Goal: Task Accomplishment & Management: Manage account settings

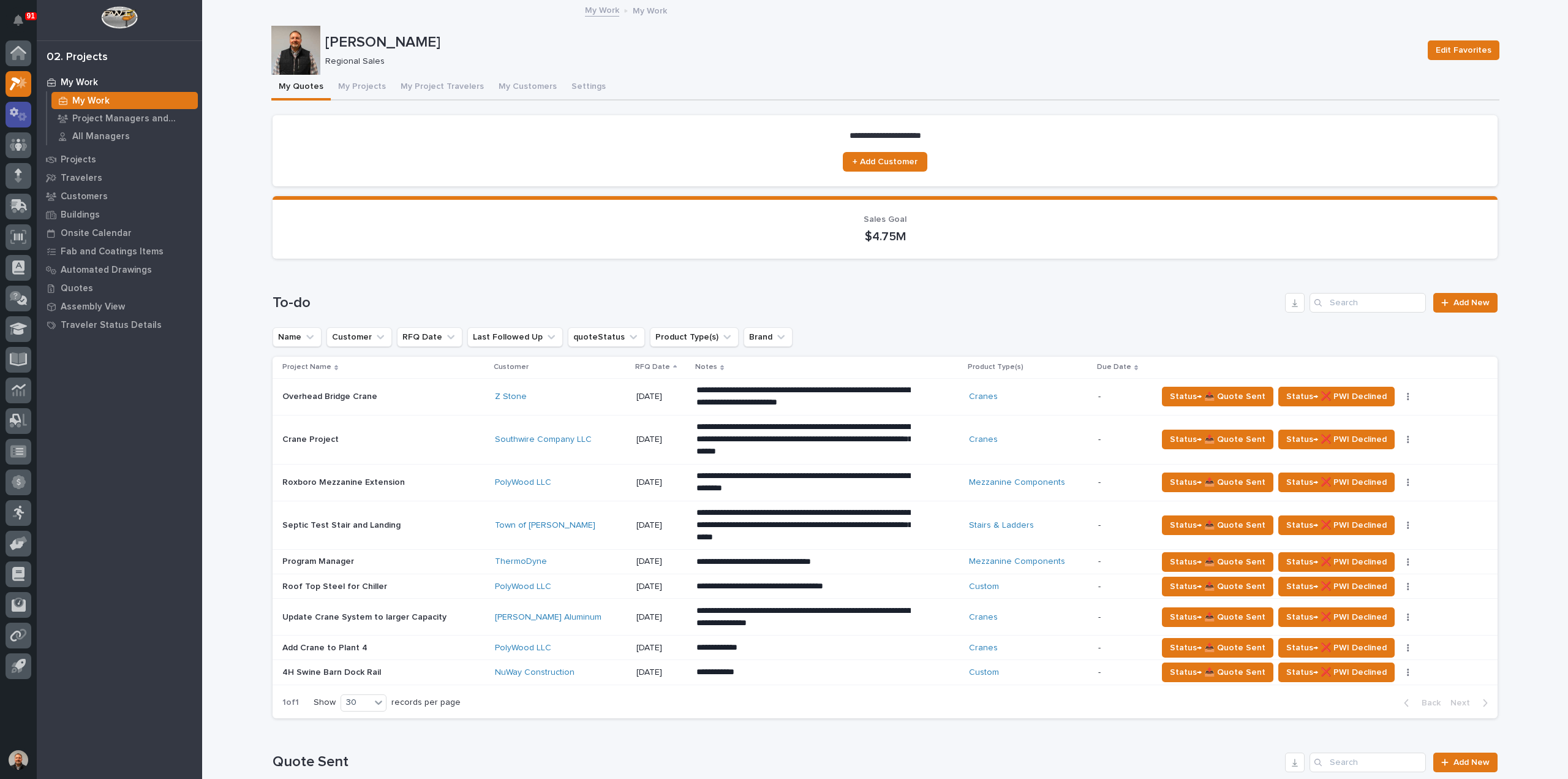
click at [19, 113] on icon at bounding box center [19, 115] width 18 height 14
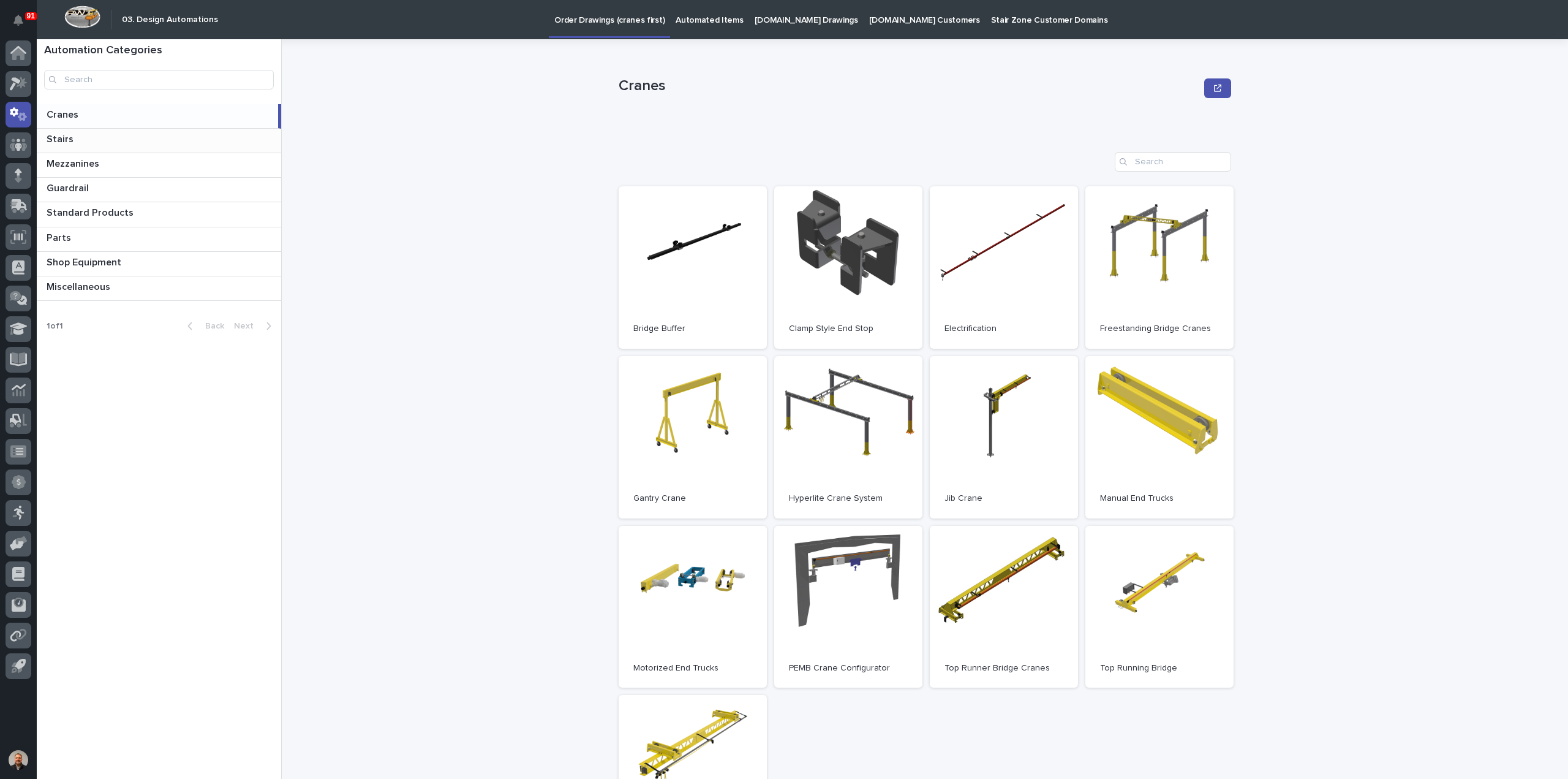
click at [79, 141] on p at bounding box center [161, 139] width 229 height 11
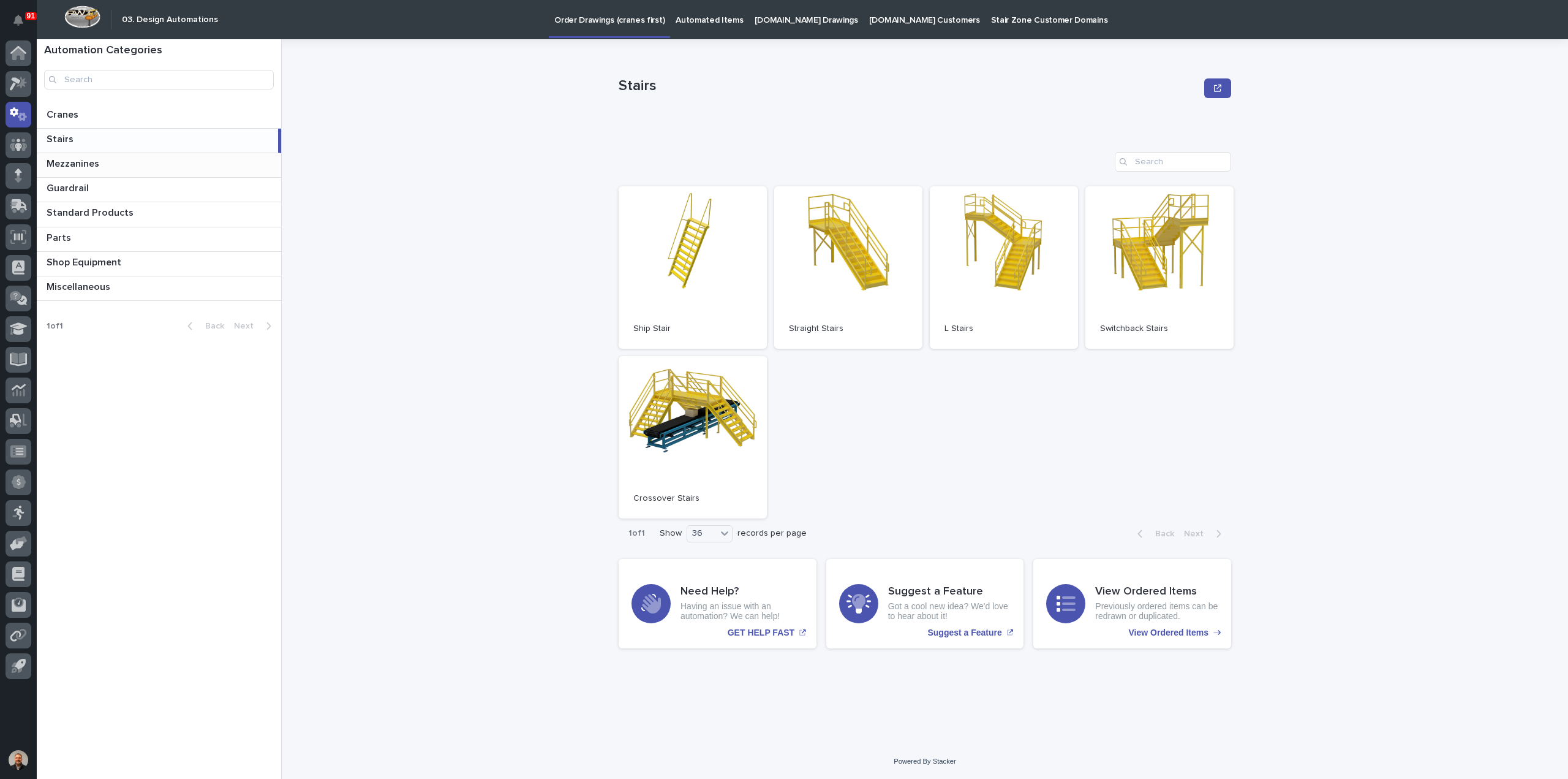
click at [87, 166] on p "Mezzanines" at bounding box center [74, 162] width 56 height 14
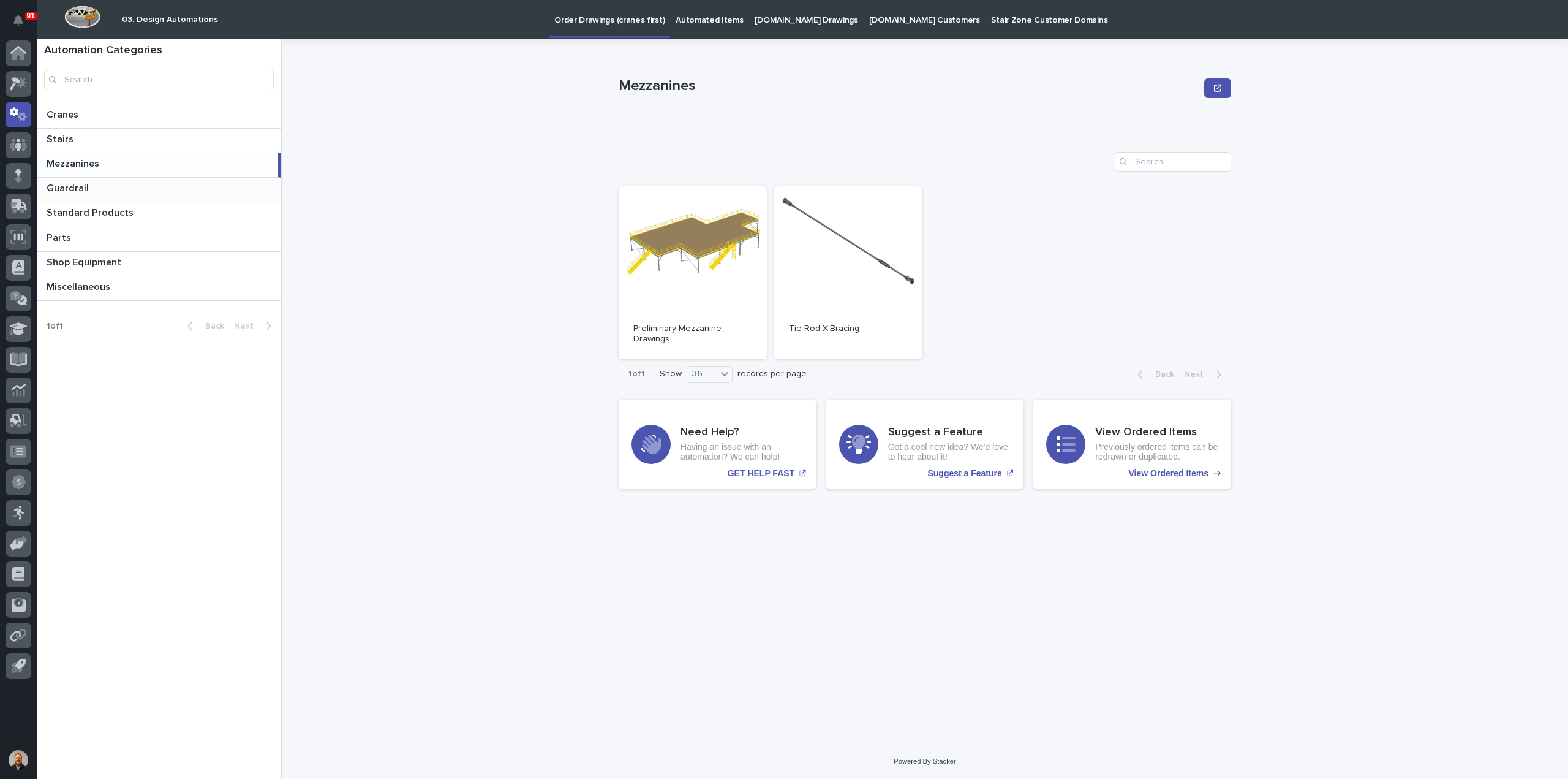
click at [84, 186] on p "Guardrail" at bounding box center [69, 187] width 45 height 14
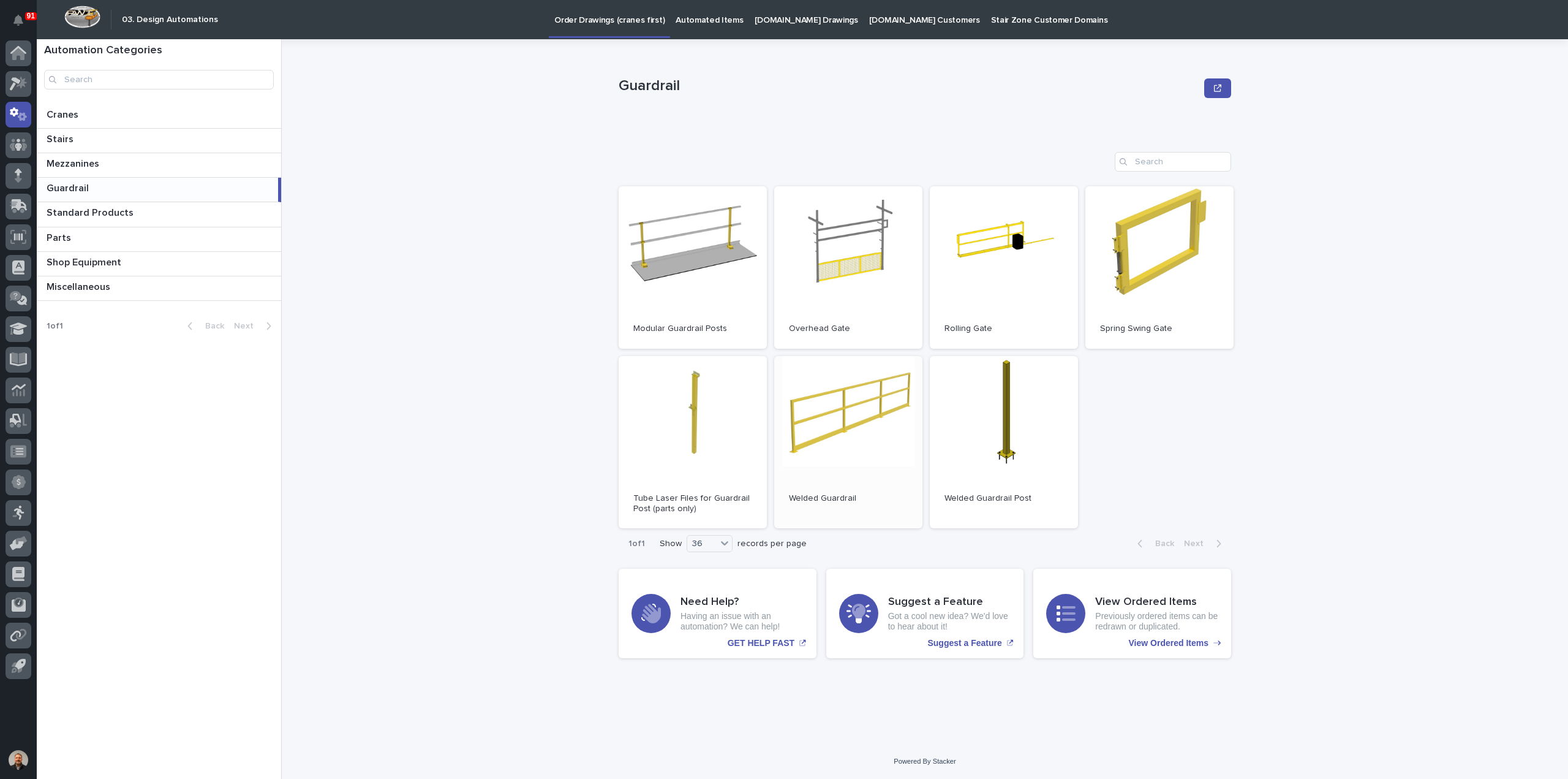
click at [828, 408] on link "Open" at bounding box center [848, 443] width 148 height 173
click at [843, 408] on link "Open" at bounding box center [848, 443] width 148 height 173
click at [1015, 412] on link "Open" at bounding box center [1004, 443] width 148 height 173
click at [848, 410] on link "Open" at bounding box center [848, 443] width 148 height 173
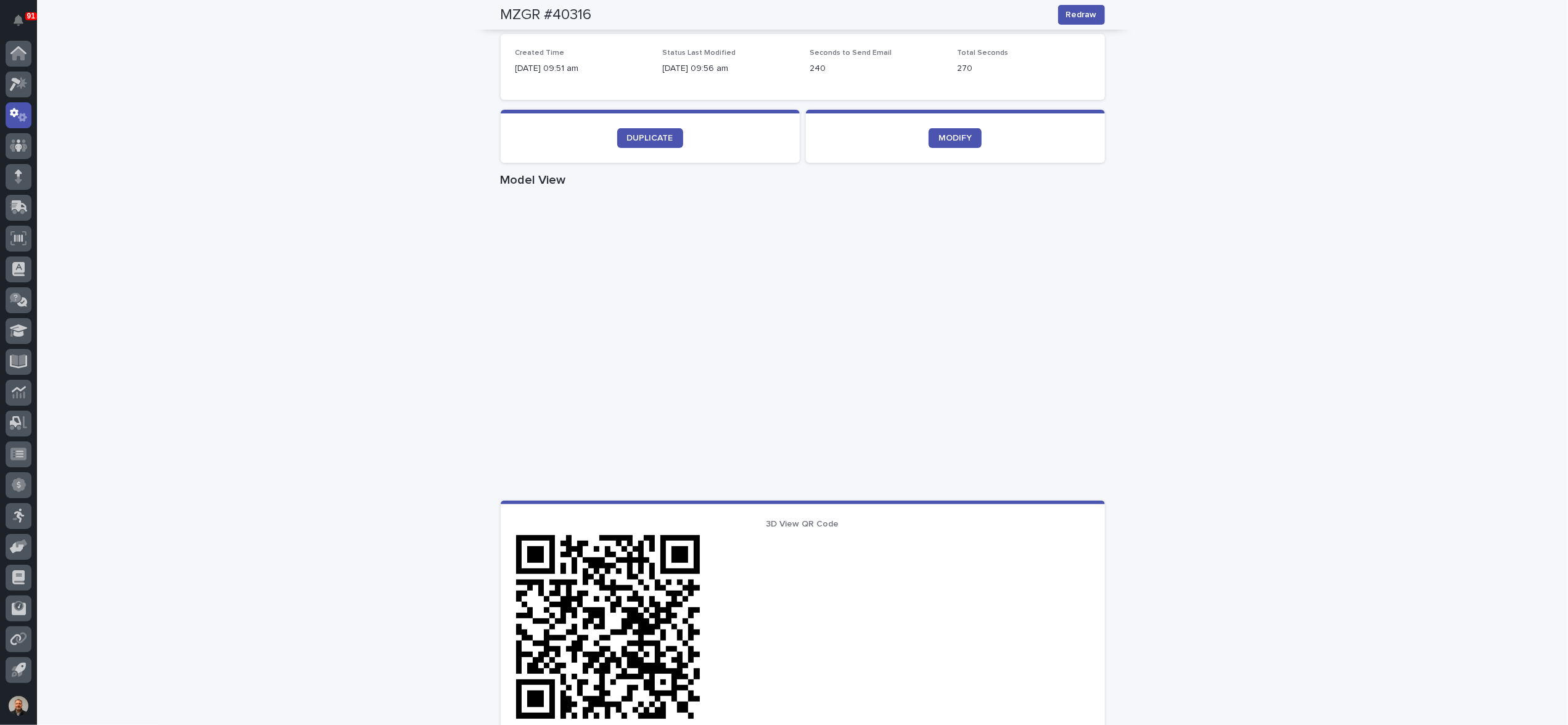
scroll to position [350, 0]
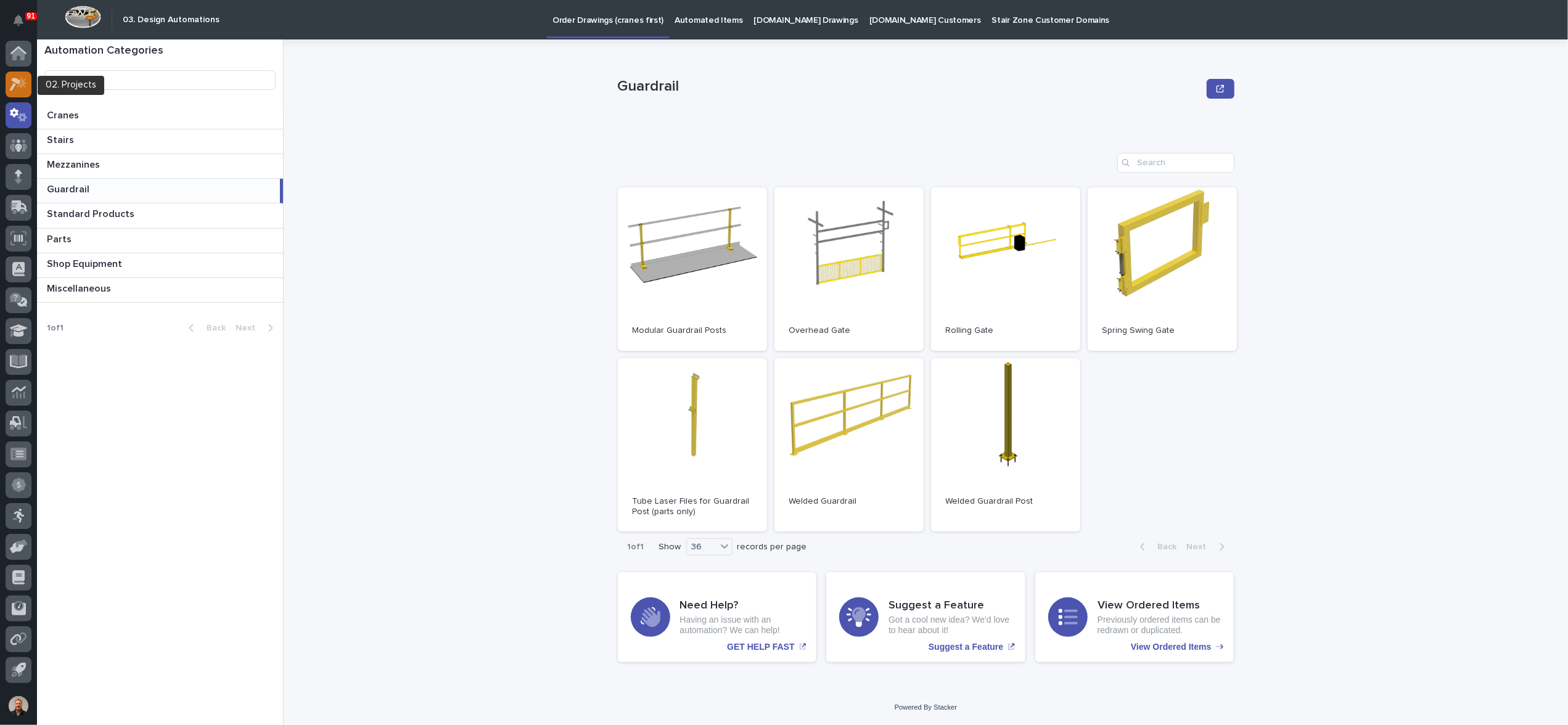
click at [21, 77] on icon at bounding box center [22, 83] width 11 height 12
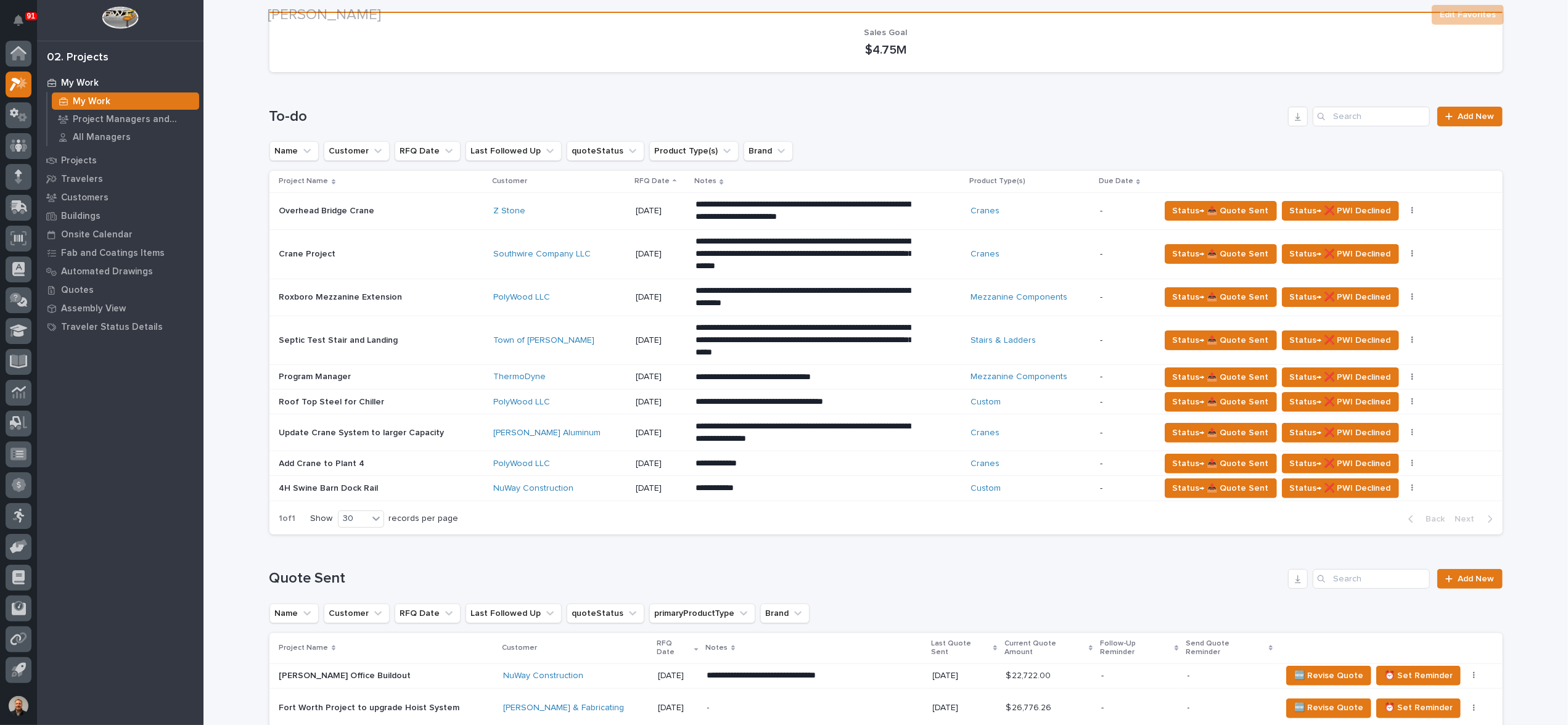
scroll to position [308, 0]
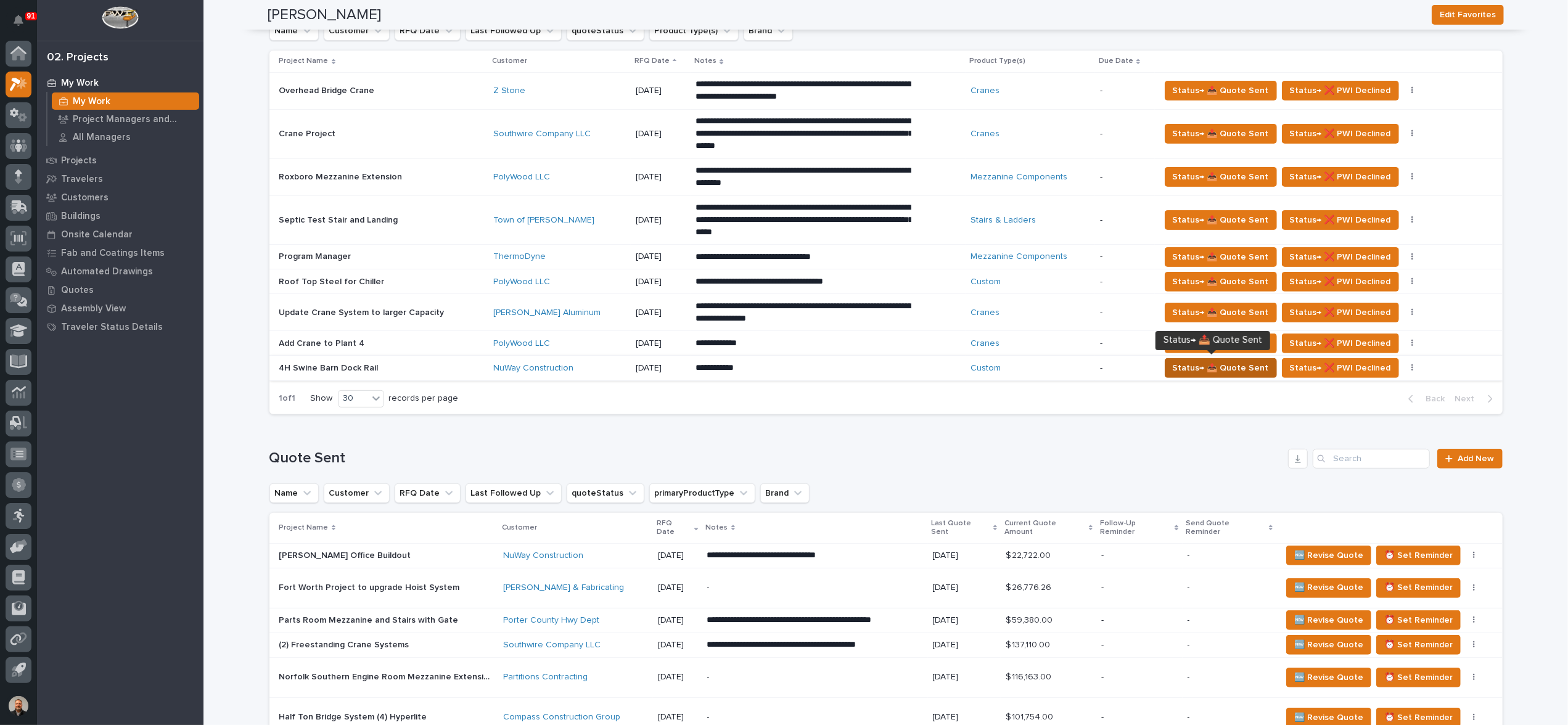
click at [1200, 364] on span "Status→ 📤 Quote Sent" at bounding box center [1221, 367] width 96 height 15
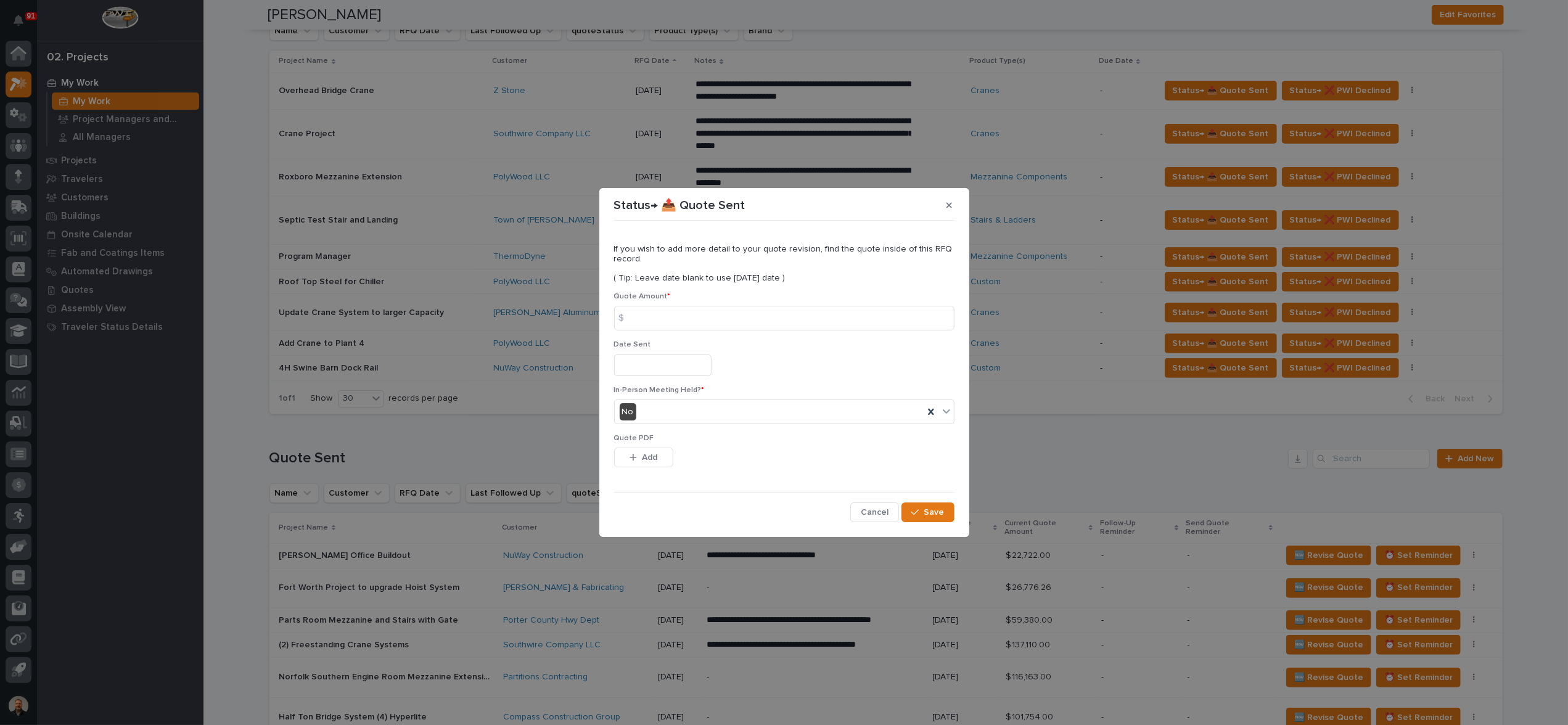
click at [638, 319] on div "$" at bounding box center [627, 318] width 25 height 25
click at [663, 319] on input at bounding box center [784, 318] width 340 height 25
click at [684, 326] on input at bounding box center [784, 318] width 340 height 25
type input "15653"
click at [637, 371] on input "text" at bounding box center [663, 365] width 98 height 21
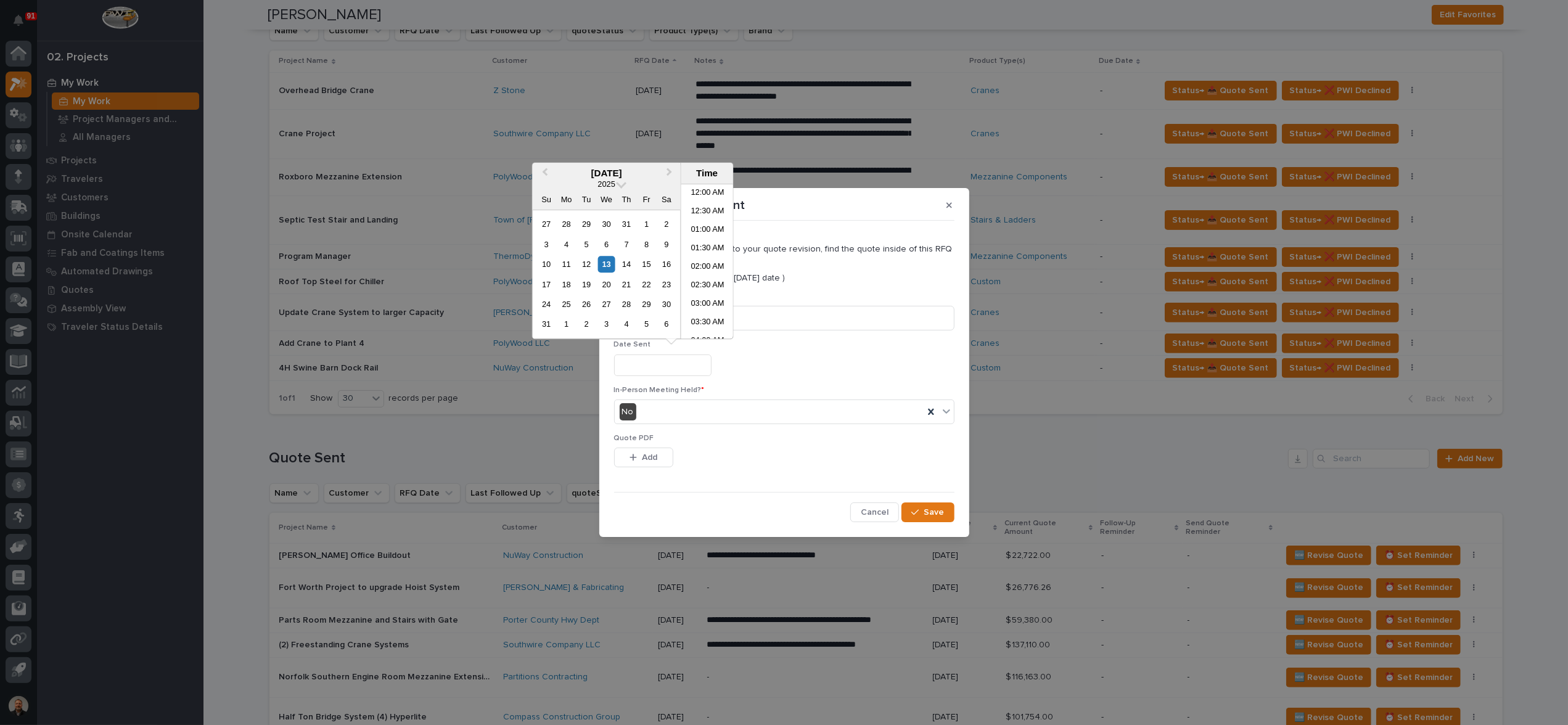
scroll to position [302, 0]
click at [608, 268] on div "13" at bounding box center [606, 264] width 17 height 17
type input "**********"
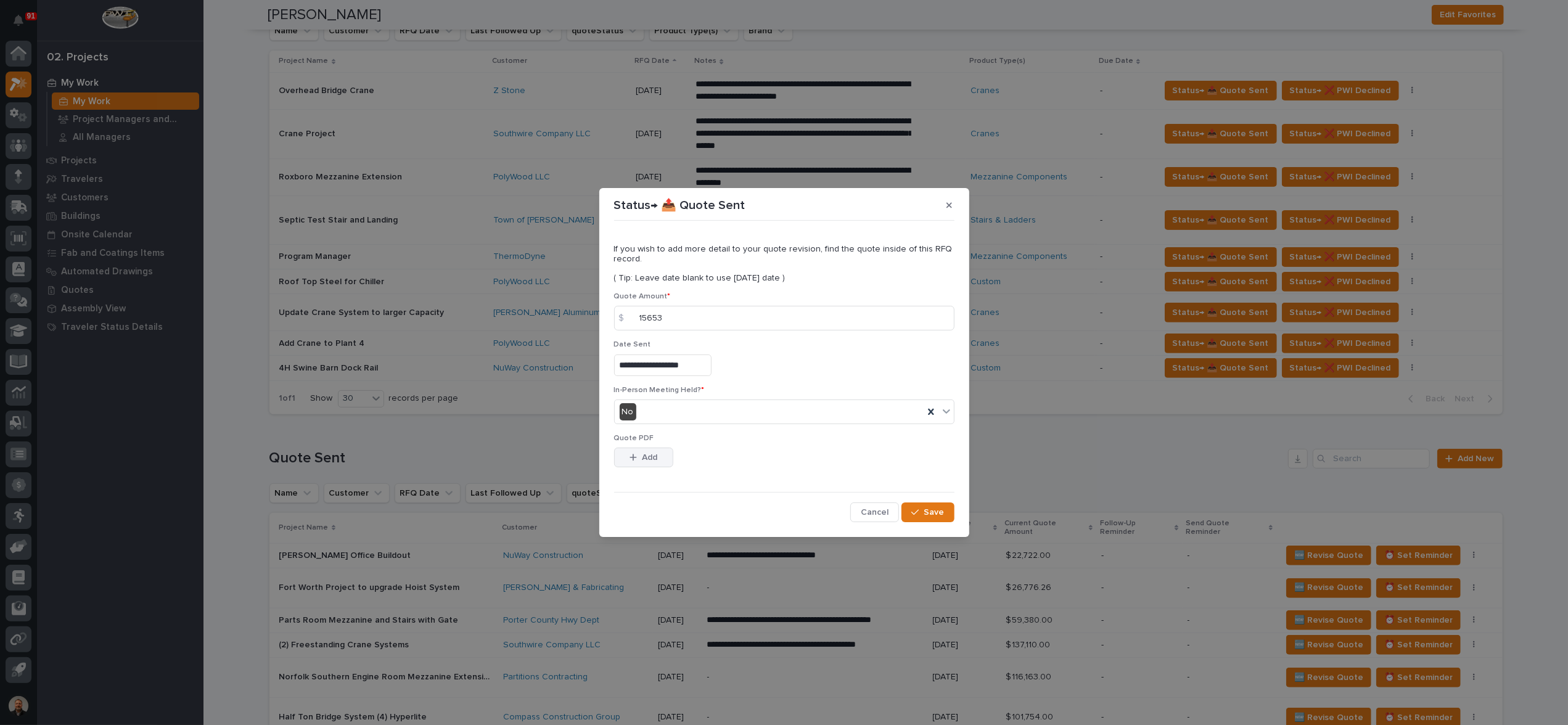
click at [647, 453] on span "Add" at bounding box center [649, 457] width 15 height 12
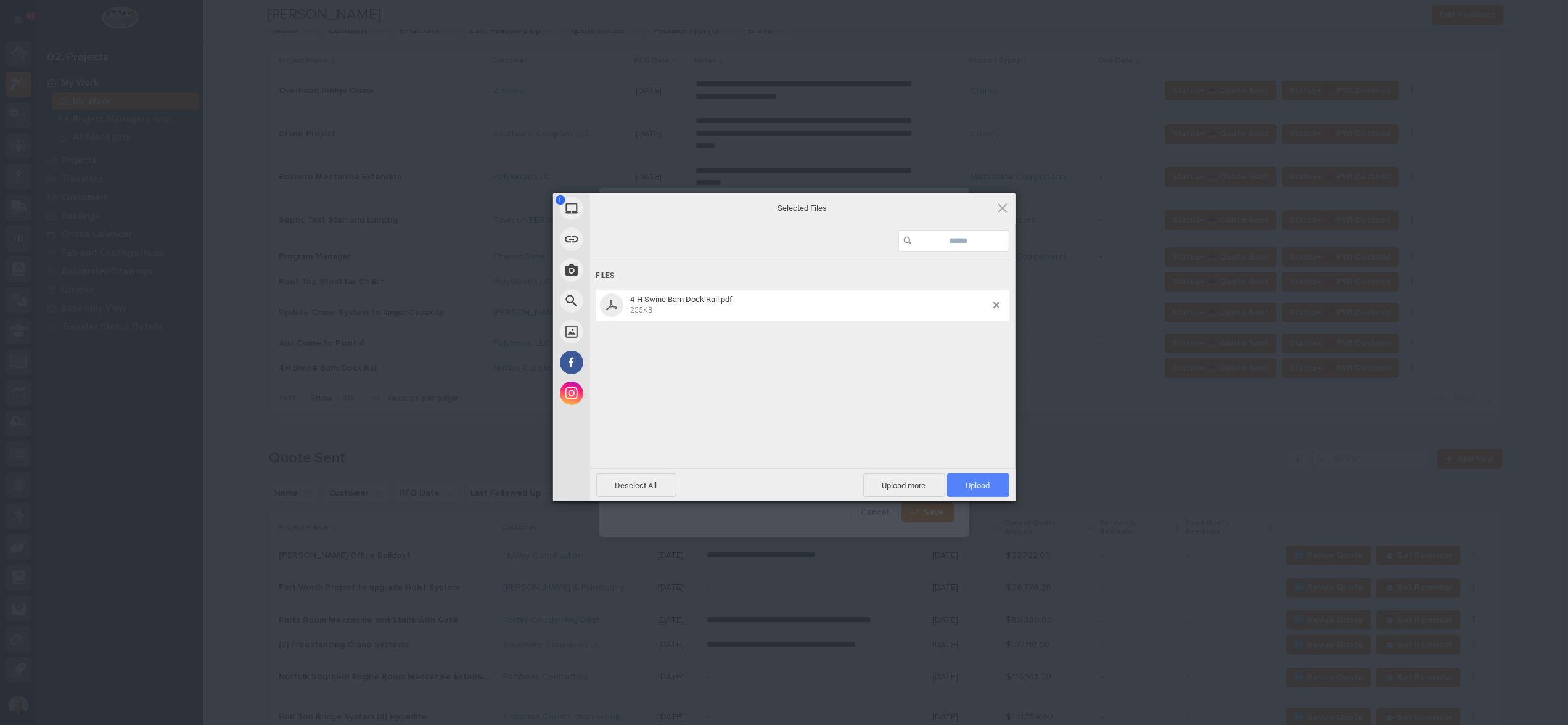
click at [979, 482] on span "Upload 1" at bounding box center [978, 485] width 24 height 9
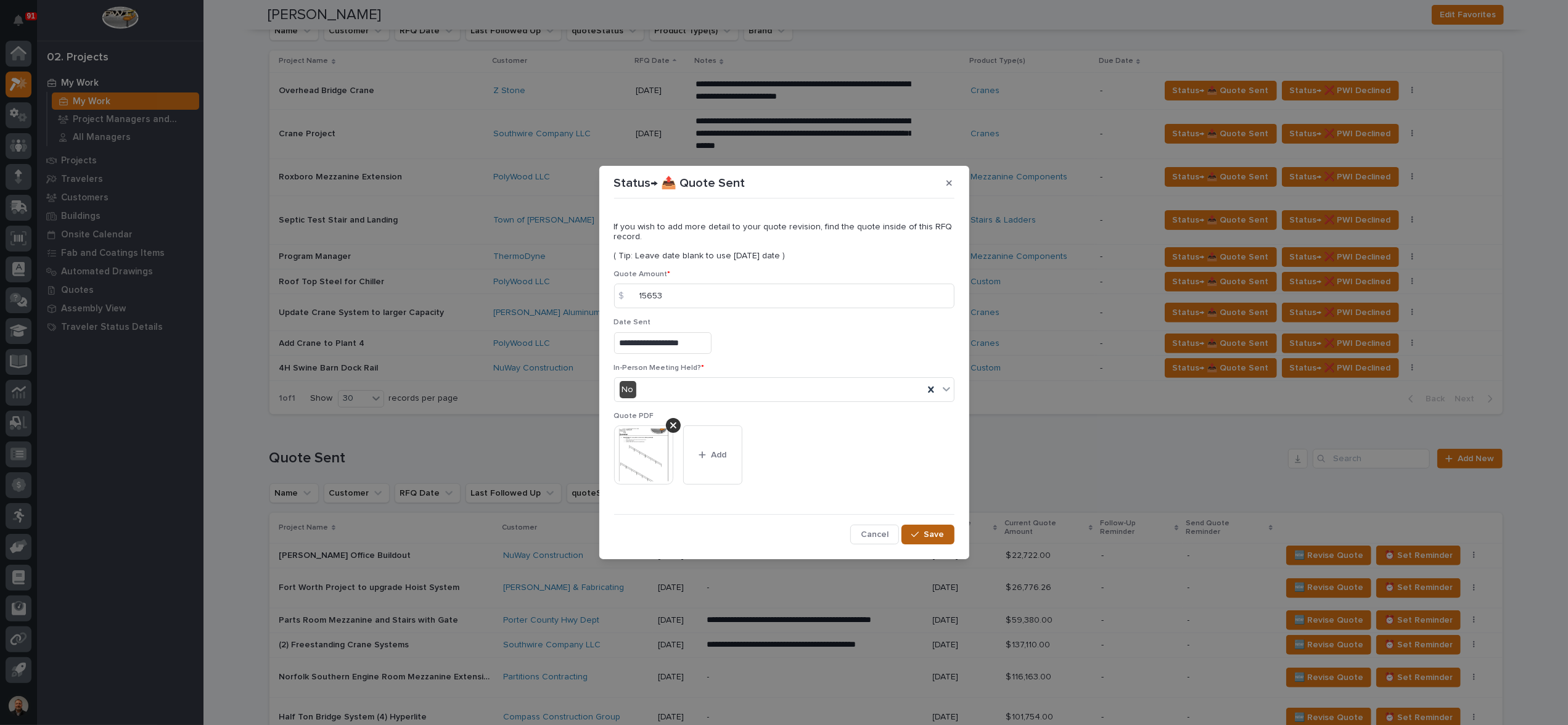
click at [933, 532] on span "Save" at bounding box center [934, 534] width 20 height 12
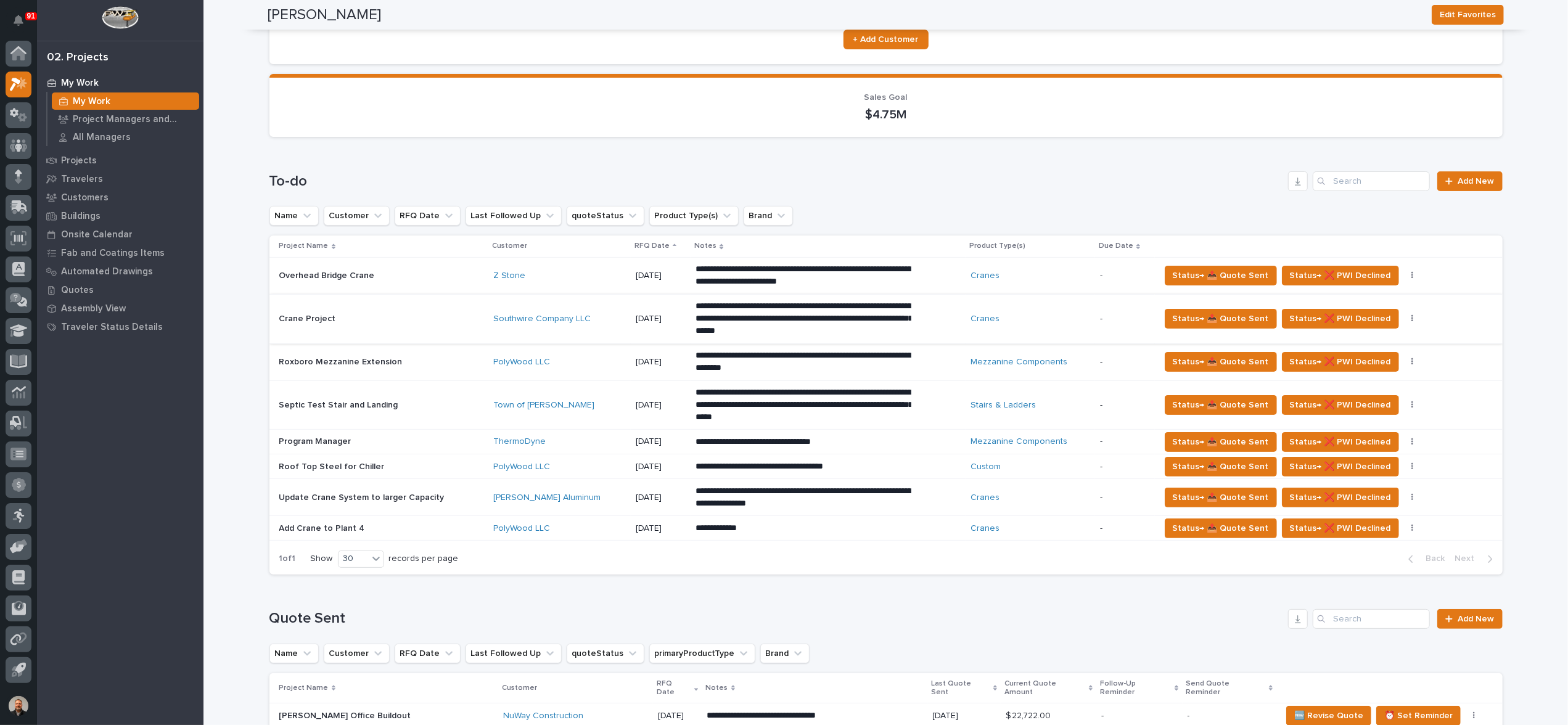
scroll to position [0, 0]
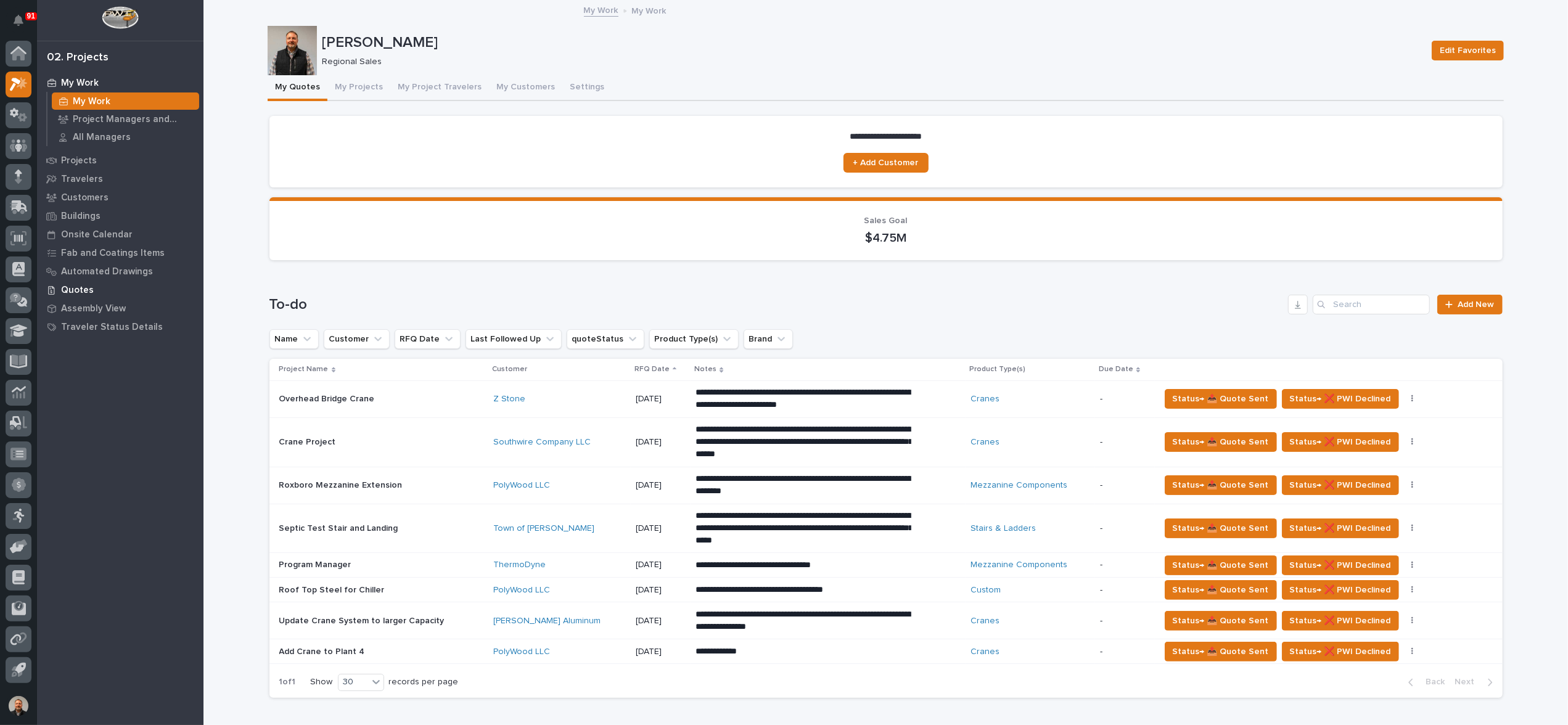
click at [75, 286] on p "Quotes" at bounding box center [77, 290] width 33 height 12
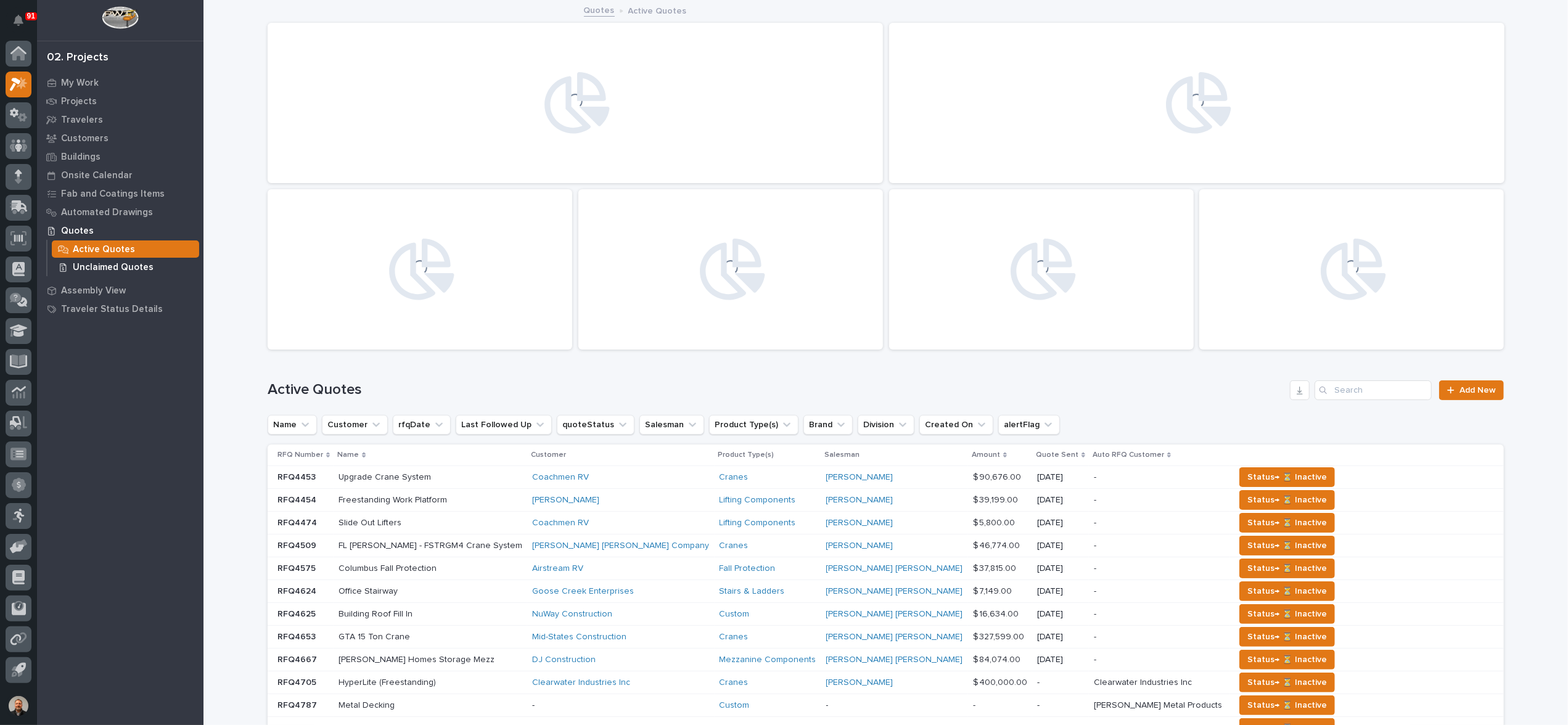
click at [131, 267] on p "Unclaimed Quotes" at bounding box center [113, 267] width 81 height 12
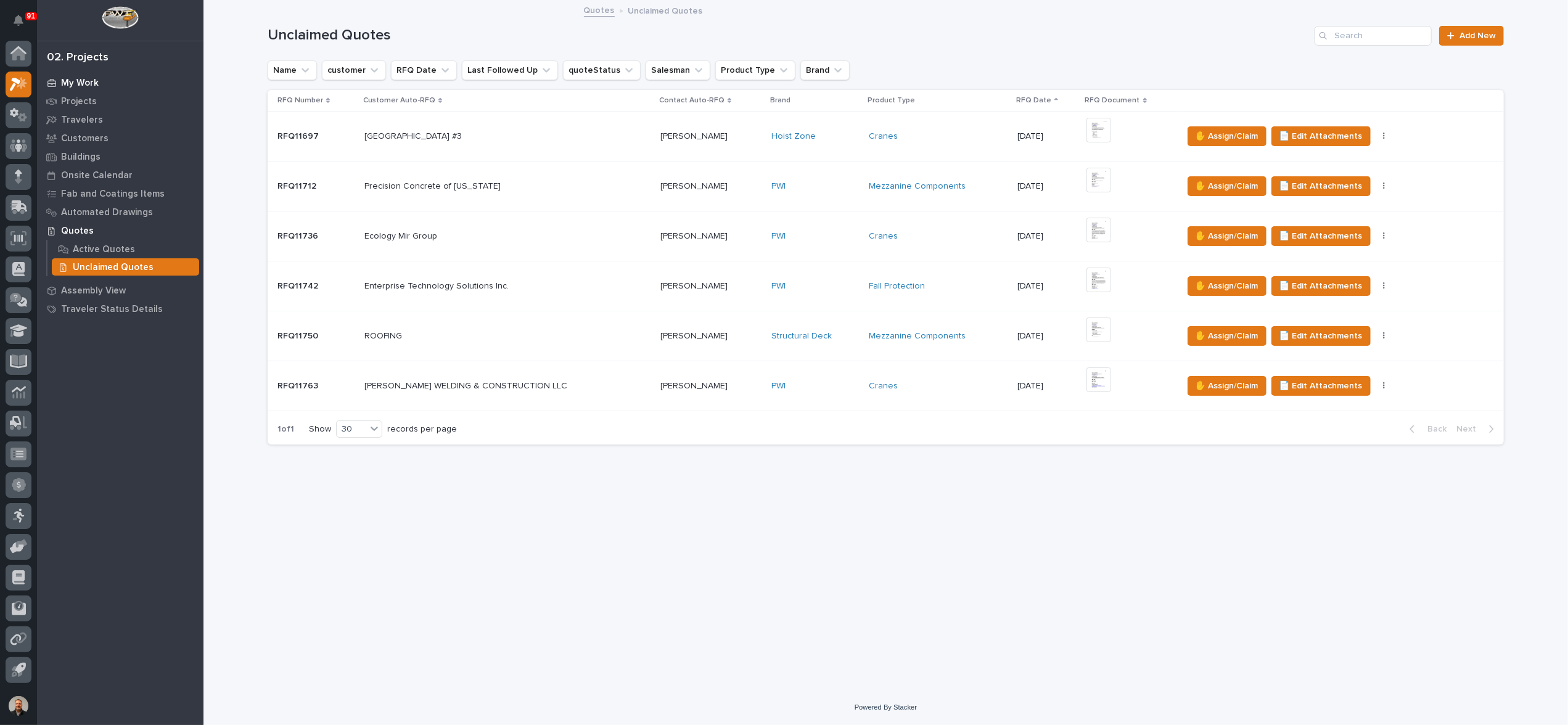
click at [80, 81] on p "My Work" at bounding box center [80, 83] width 37 height 12
